Goal: Task Accomplishment & Management: Use online tool/utility

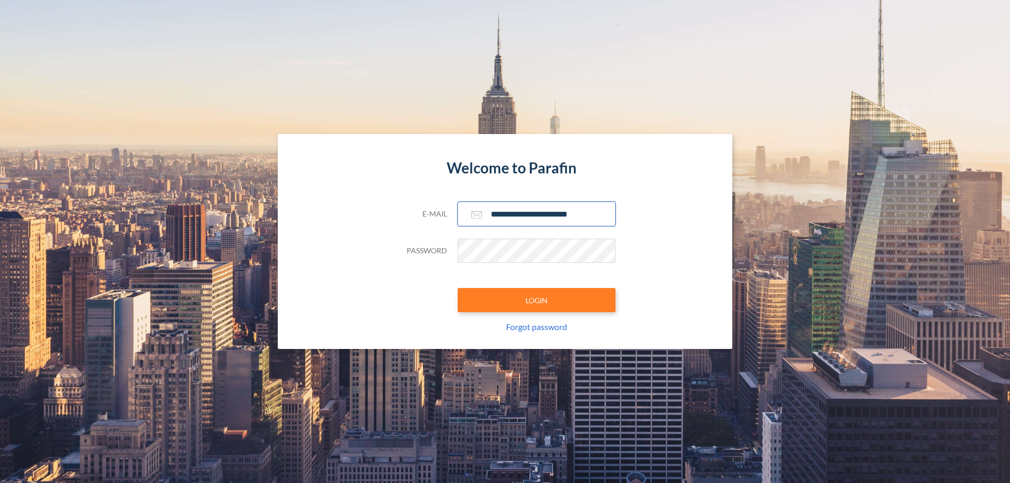
type input "**********"
click at [537, 300] on button "LOGIN" at bounding box center [537, 300] width 158 height 24
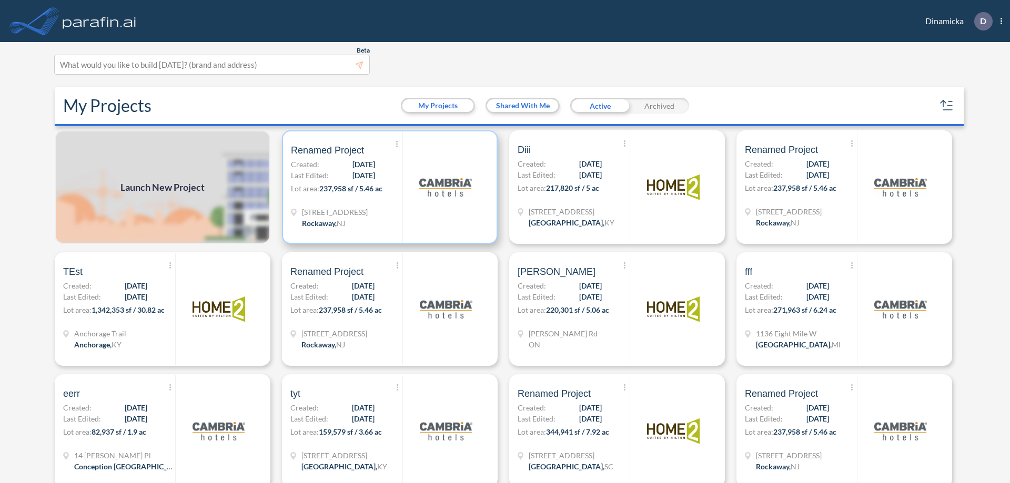
scroll to position [3, 0]
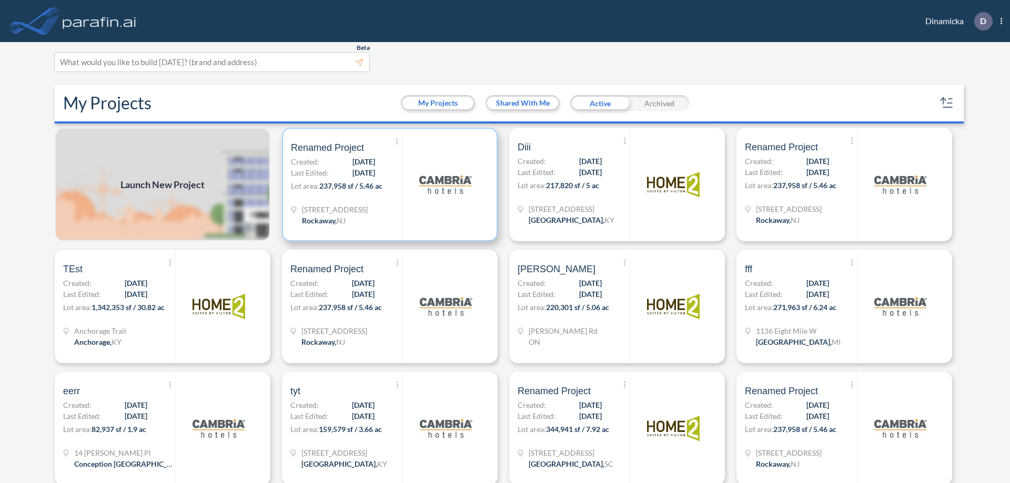
click at [388, 185] on p "Lot area: 237,958 sf / 5.46 ac" at bounding box center [347, 187] width 112 height 15
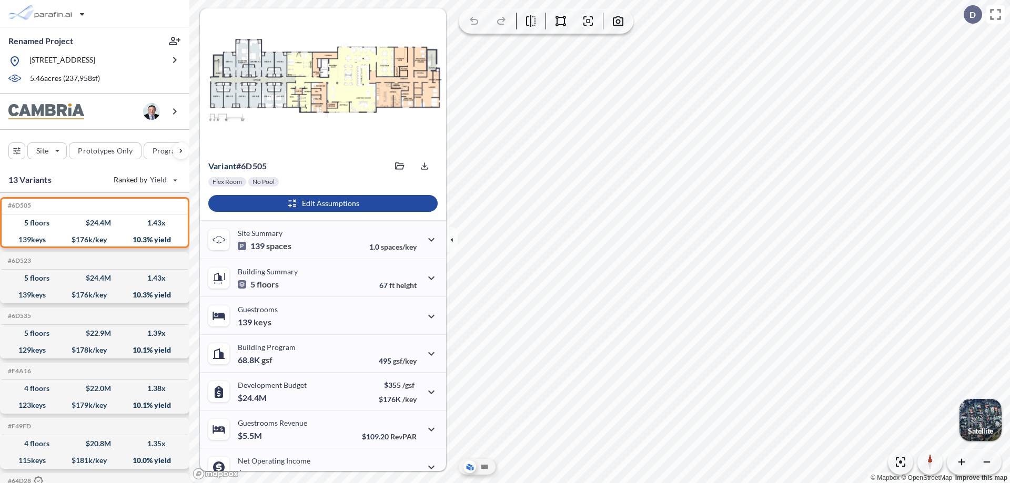
scroll to position [53, 0]
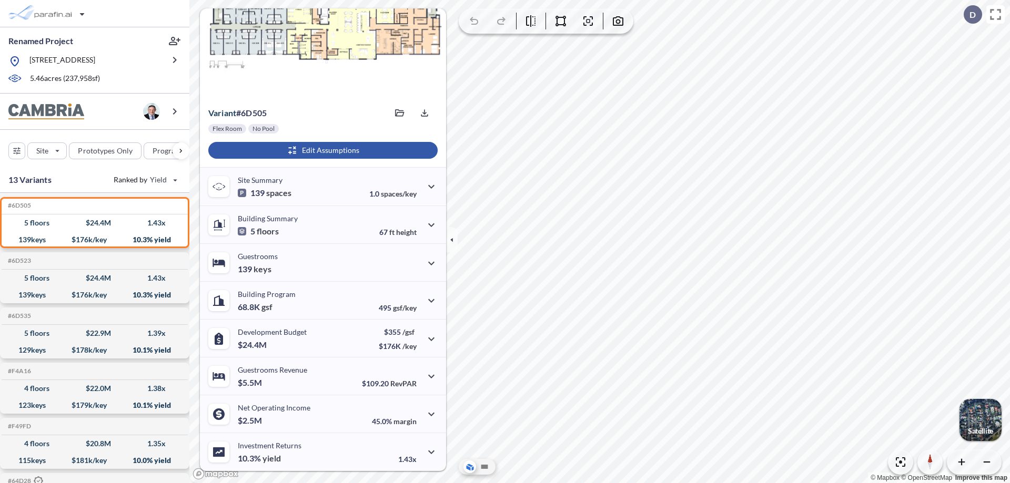
click at [321, 150] on div "button" at bounding box center [322, 150] width 229 height 17
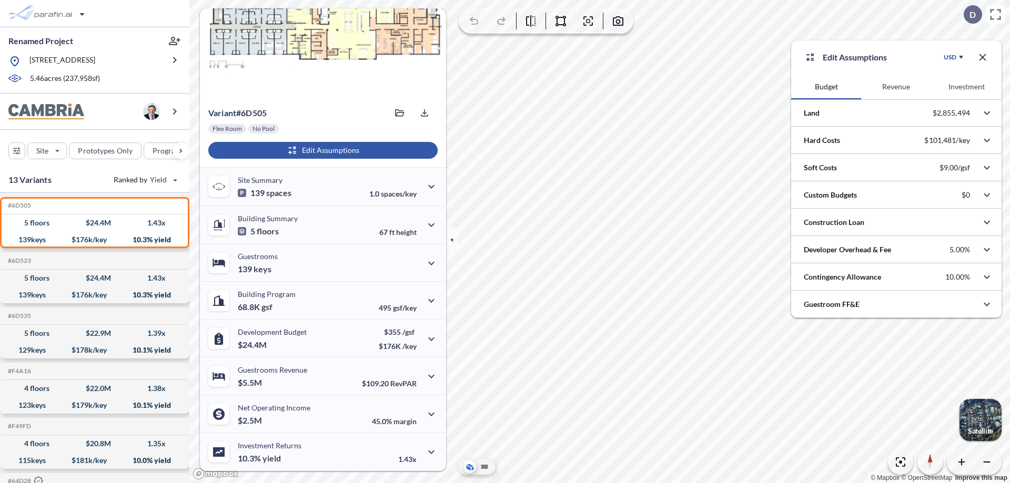
click at [896, 87] on button "Revenue" at bounding box center [896, 86] width 70 height 25
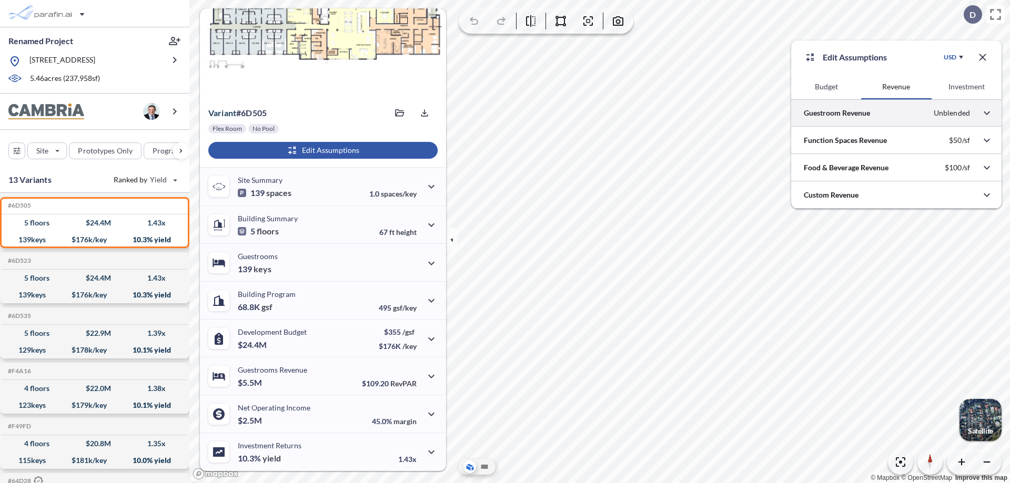
click at [896, 113] on div at bounding box center [896, 112] width 210 height 27
